Goal: Answer question/provide support

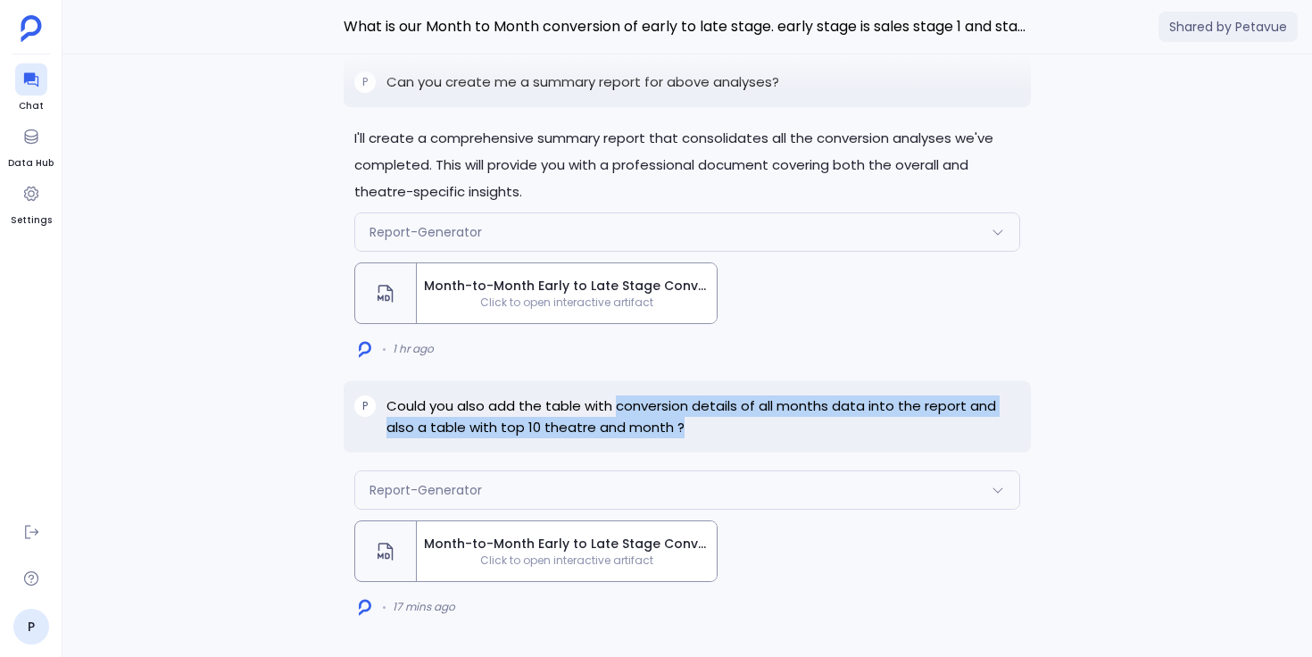
drag, startPoint x: 618, startPoint y: 407, endPoint x: 737, endPoint y: 420, distance: 120.4
click at [737, 420] on p "Could you also add the table with conversion details of all months data into th…" at bounding box center [703, 416] width 634 height 43
click at [611, 556] on span "Click to open interactive artifact" at bounding box center [567, 560] width 300 height 14
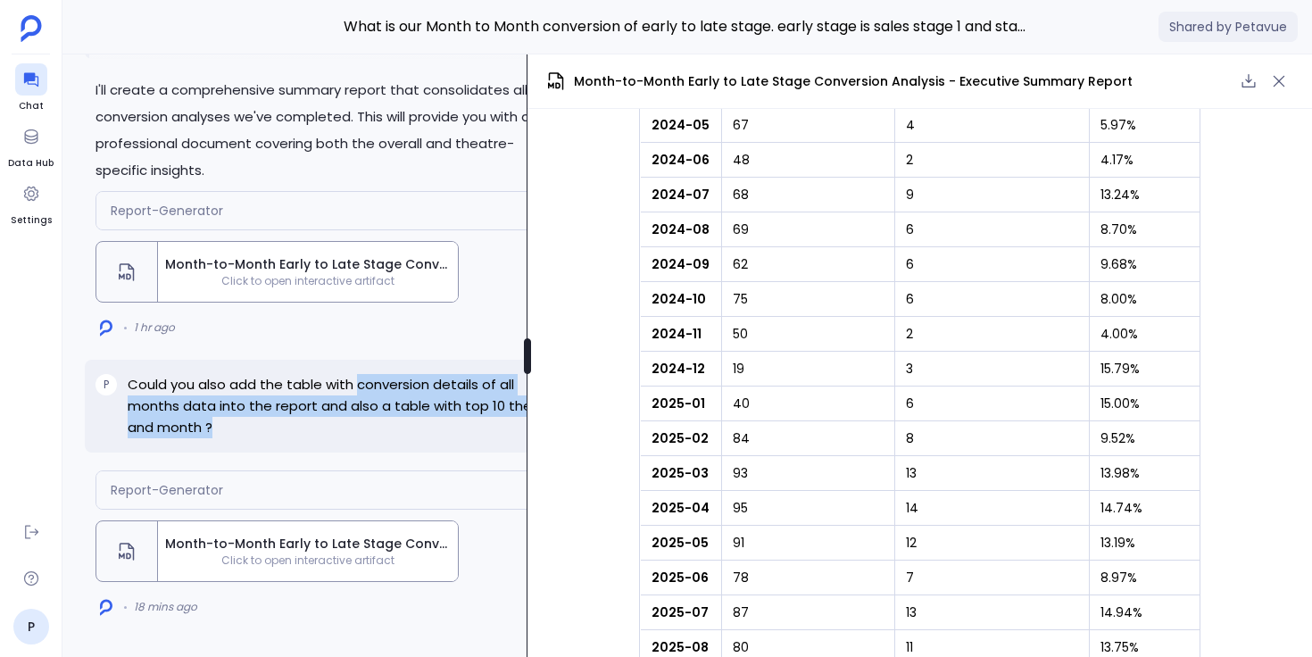
click at [526, 361] on div at bounding box center [527, 356] width 7 height 36
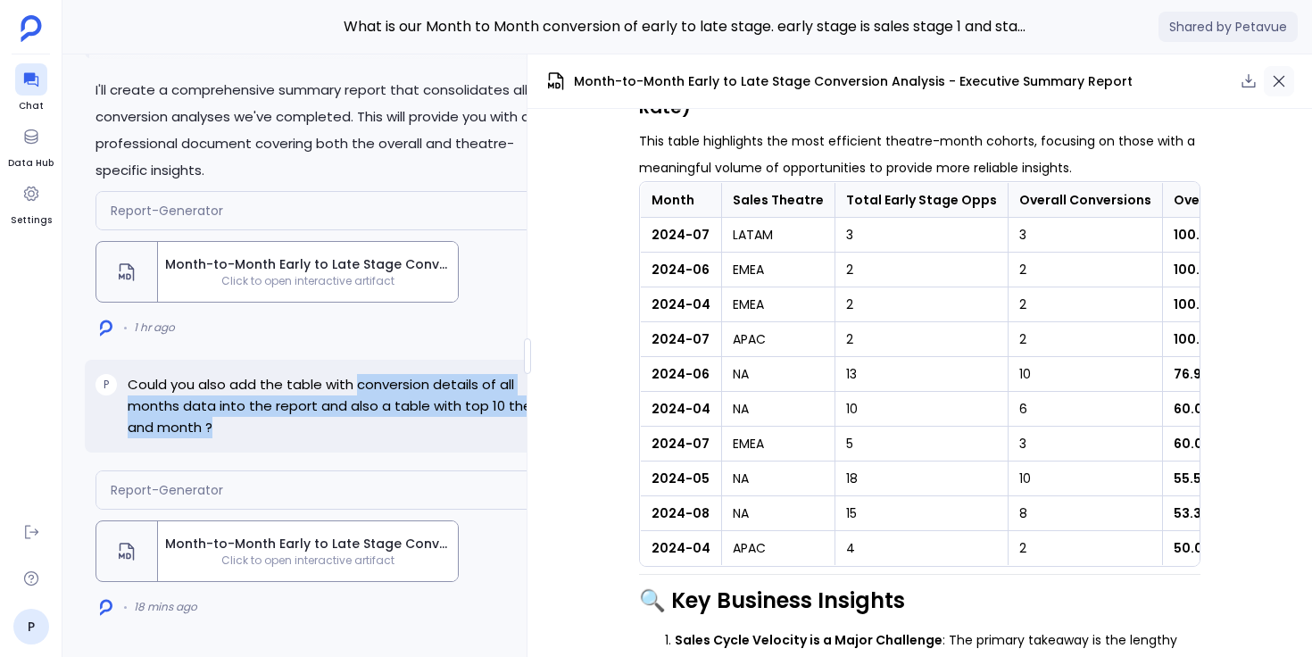
click at [1287, 79] on icon "button" at bounding box center [1279, 81] width 18 height 18
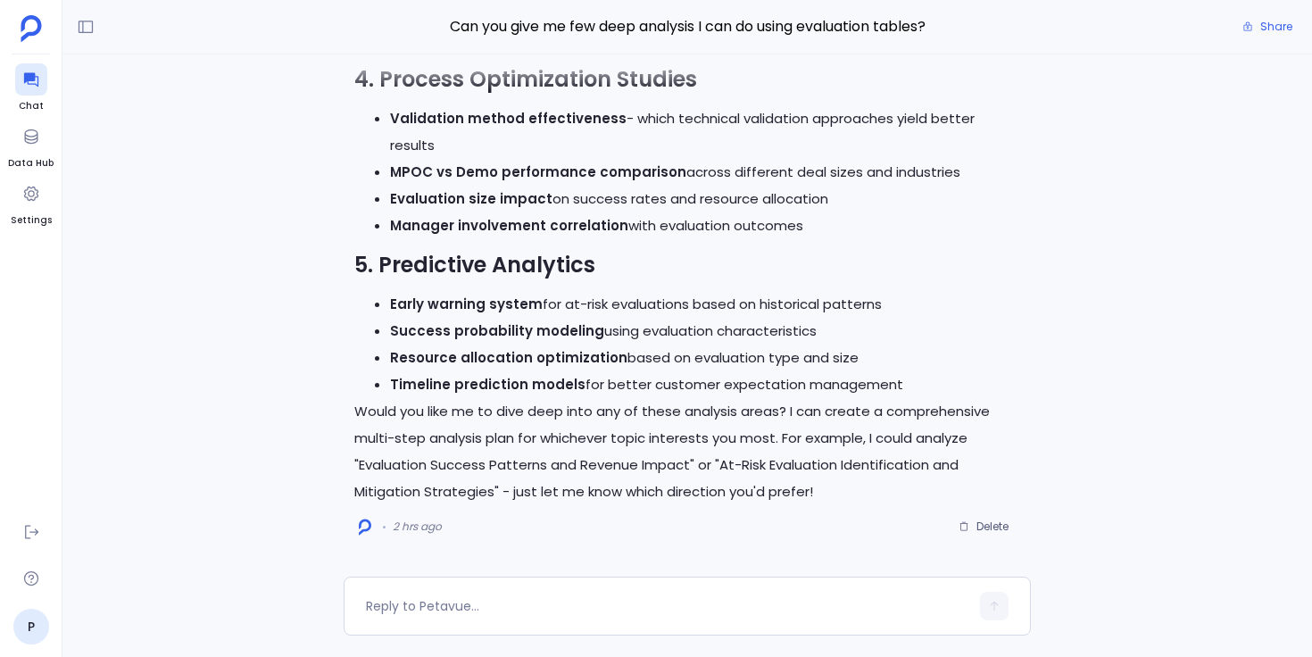
scroll to position [1233, 0]
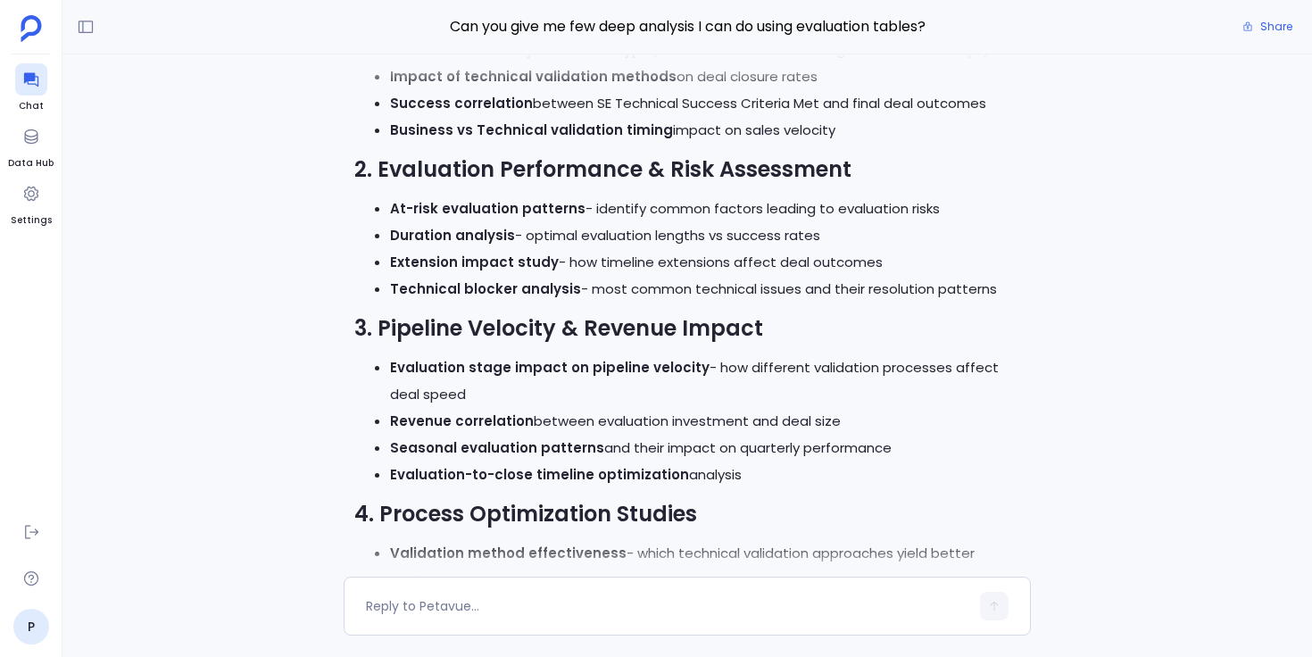
click at [328, 316] on div "I'd be happy to help you explore deep analysis possibilities with your evaluati…" at bounding box center [687, 315] width 1250 height 522
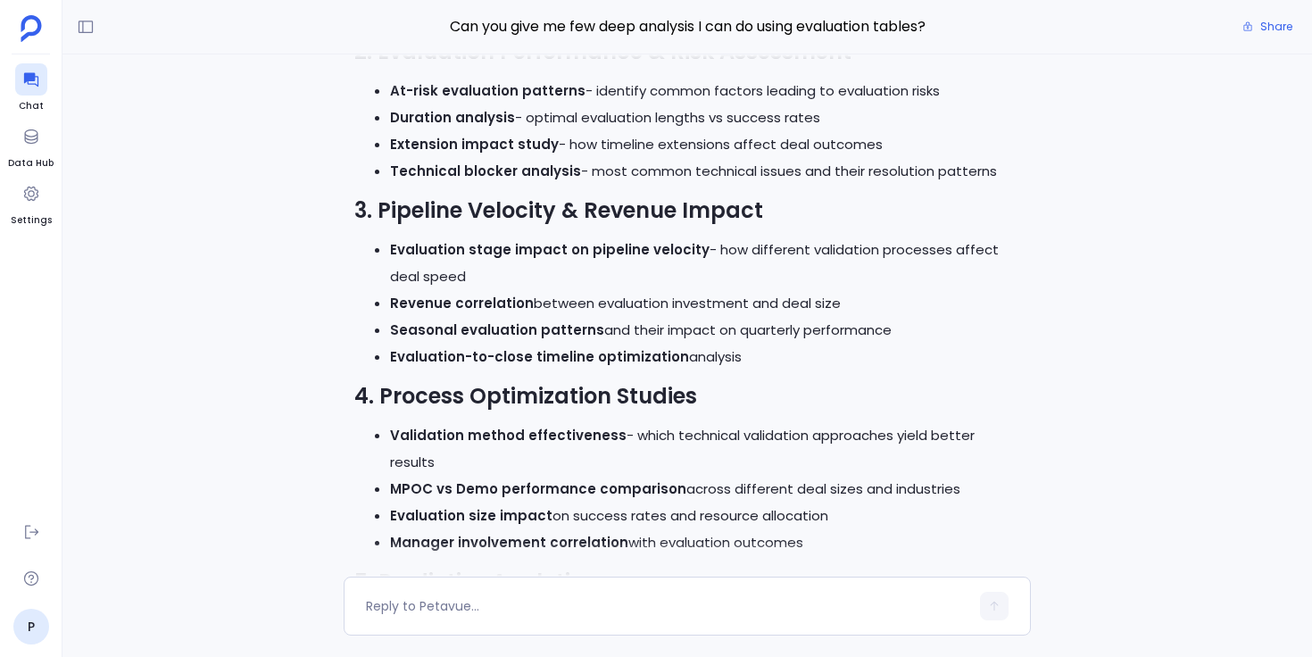
scroll to position [-362, 0]
